Goal: Task Accomplishment & Management: Manage account settings

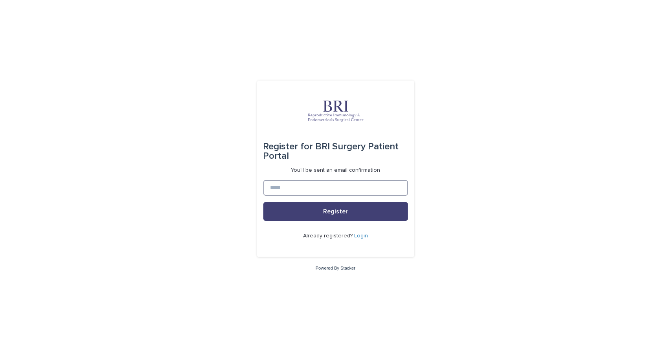
click at [273, 182] on input at bounding box center [335, 188] width 145 height 16
type input "**********"
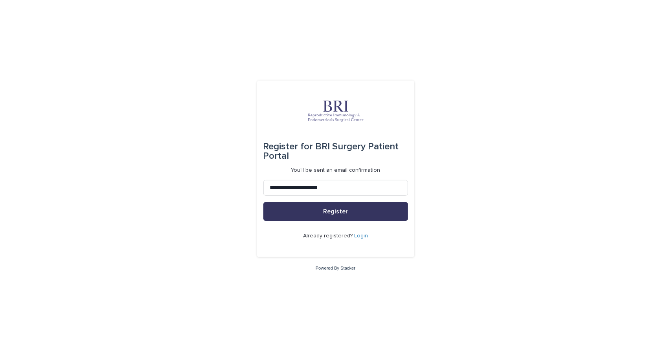
click at [285, 216] on button "Register" at bounding box center [335, 211] width 145 height 19
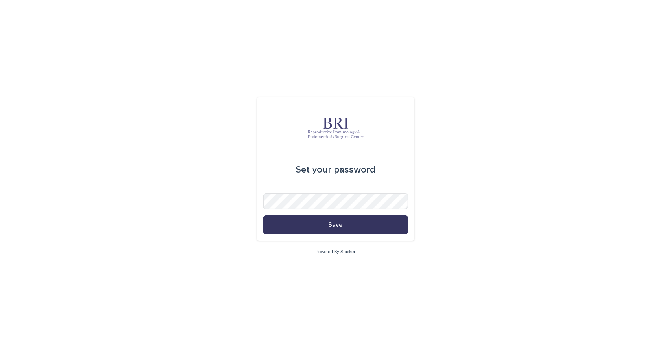
click at [377, 223] on button "Save" at bounding box center [335, 225] width 145 height 19
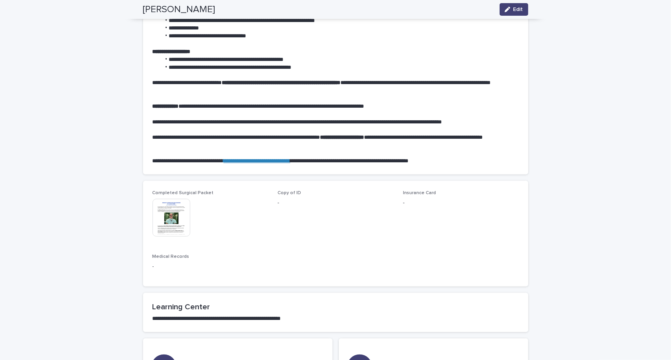
scroll to position [354, 0]
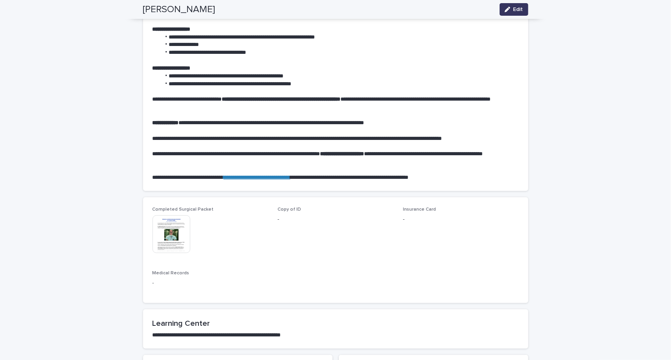
click at [505, 12] on button "Edit" at bounding box center [514, 9] width 29 height 13
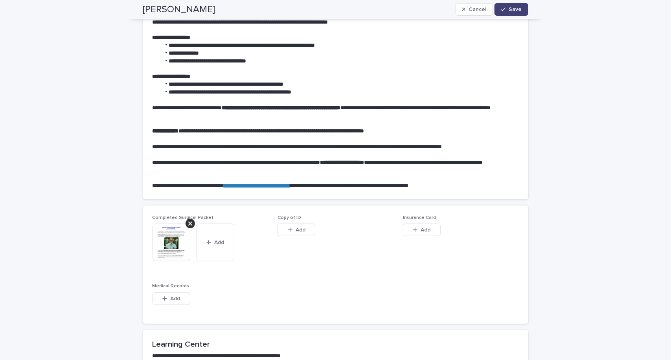
scroll to position [368, 0]
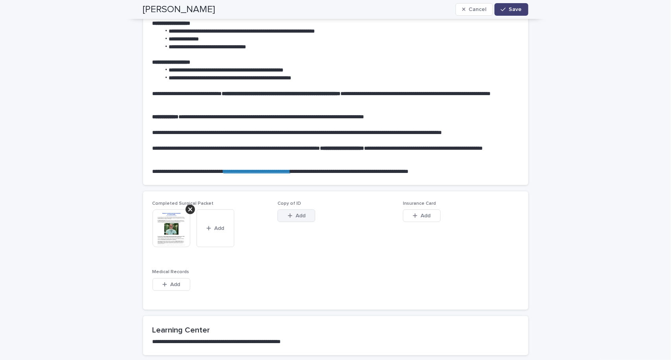
click at [306, 213] on button "Add" at bounding box center [297, 216] width 38 height 13
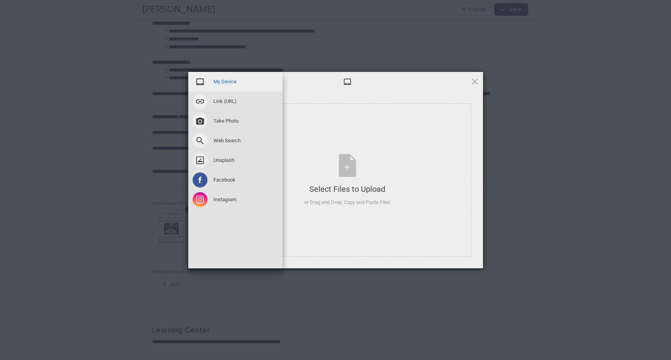
click at [228, 84] on span "My Device" at bounding box center [225, 81] width 23 height 7
click at [198, 79] on span at bounding box center [200, 81] width 15 height 15
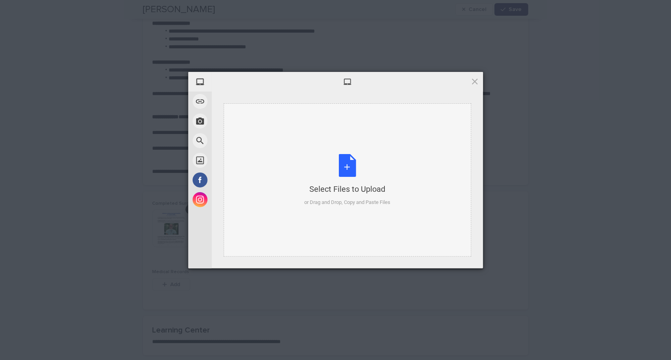
click at [359, 166] on div "Select Files to Upload or Drag and Drop, Copy and Paste Files" at bounding box center [347, 180] width 86 height 52
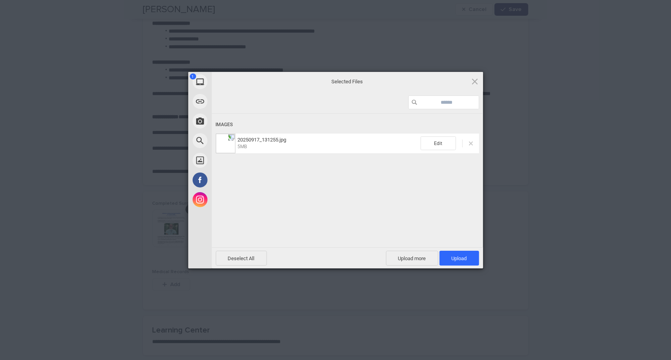
click at [470, 142] on span at bounding box center [471, 144] width 4 height 4
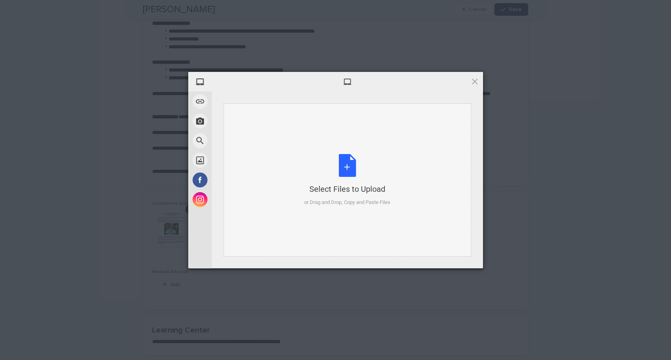
click at [353, 184] on div "Select Files to Upload" at bounding box center [347, 189] width 86 height 11
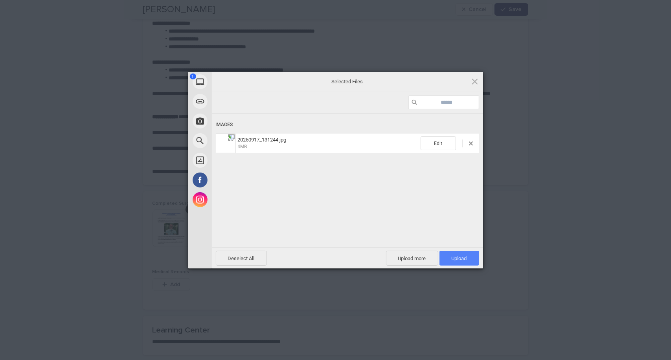
click at [460, 256] on span "Upload 1" at bounding box center [459, 259] width 15 height 6
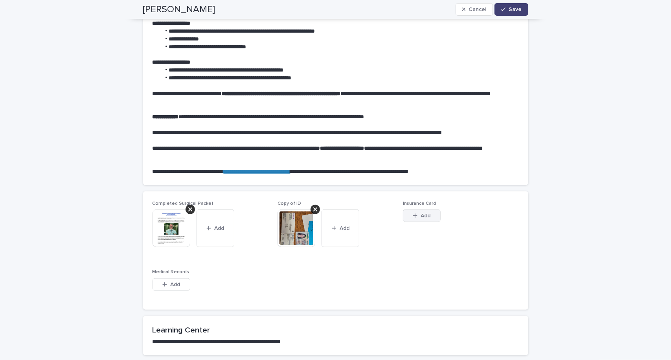
click at [413, 215] on icon "button" at bounding box center [415, 216] width 4 height 4
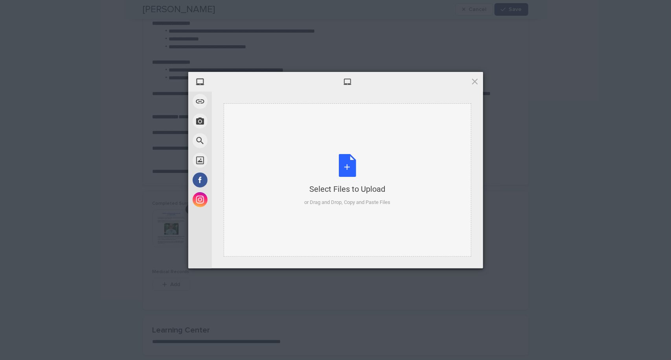
click at [359, 202] on div "or Drag and Drop, Copy and Paste Files" at bounding box center [347, 203] width 86 height 8
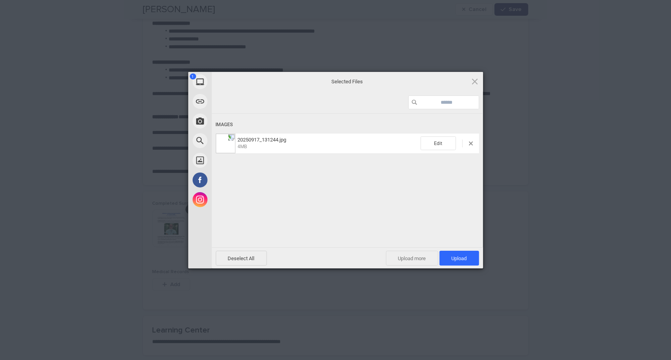
click at [416, 258] on span "Upload more" at bounding box center [412, 258] width 52 height 15
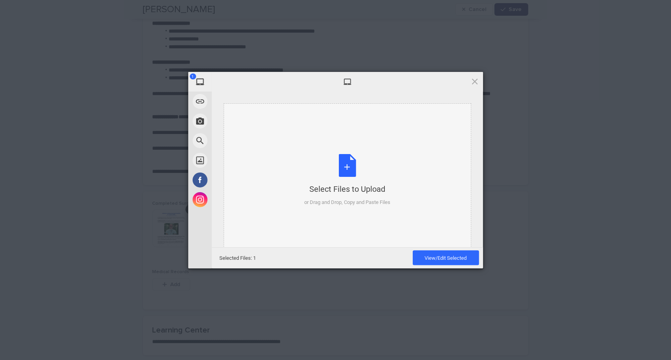
click at [349, 170] on div "Select Files to Upload or Drag and Drop, Copy and Paste Files" at bounding box center [347, 180] width 86 height 52
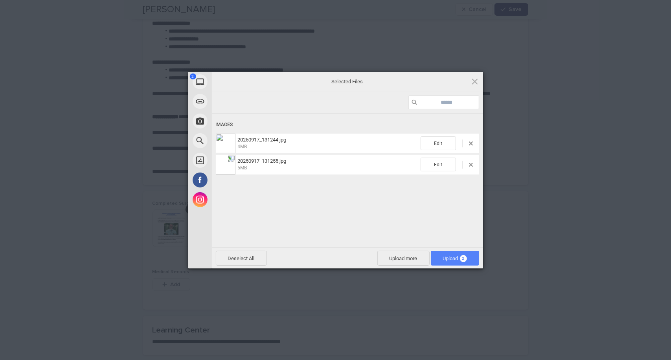
click at [451, 253] on span "Upload 2" at bounding box center [455, 258] width 48 height 15
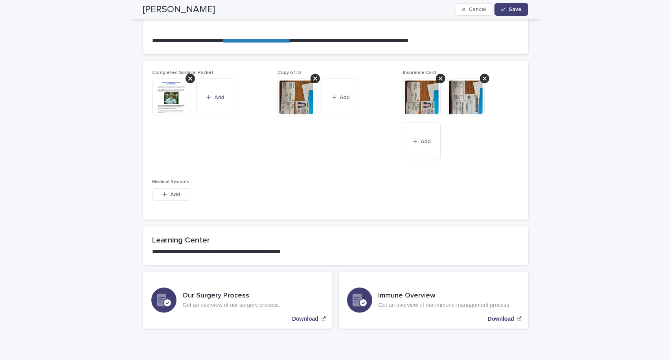
scroll to position [498, 0]
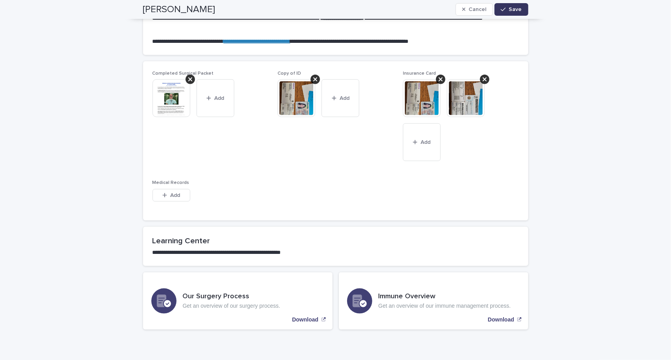
click at [509, 11] on span "Save" at bounding box center [515, 10] width 13 height 6
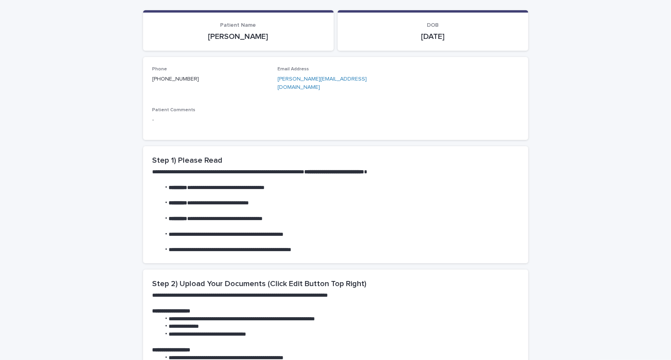
scroll to position [0, 0]
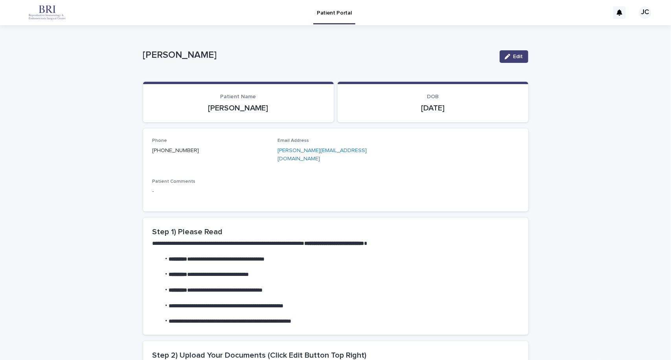
click at [639, 13] on div "JC" at bounding box center [645, 12] width 13 height 13
click at [614, 12] on div at bounding box center [335, 12] width 671 height 25
click at [617, 12] on icon at bounding box center [620, 12] width 6 height 6
click at [639, 15] on div "JC" at bounding box center [645, 12] width 13 height 13
click at [622, 32] on p "Log Out" at bounding box center [638, 33] width 50 height 13
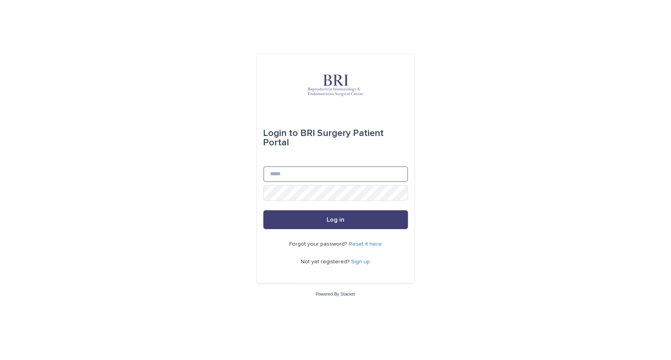
type input "**********"
